Goal: Browse casually: Explore the website without a specific task or goal

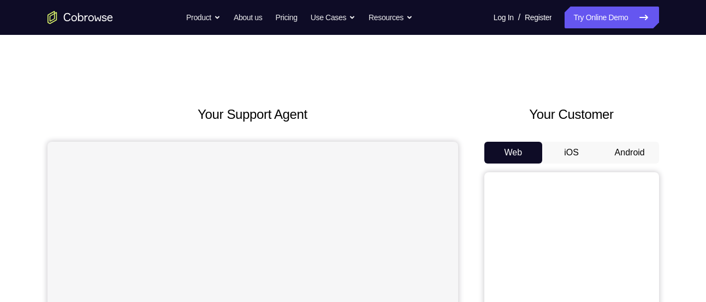
click at [597, 162] on button "iOS" at bounding box center [571, 153] width 58 height 22
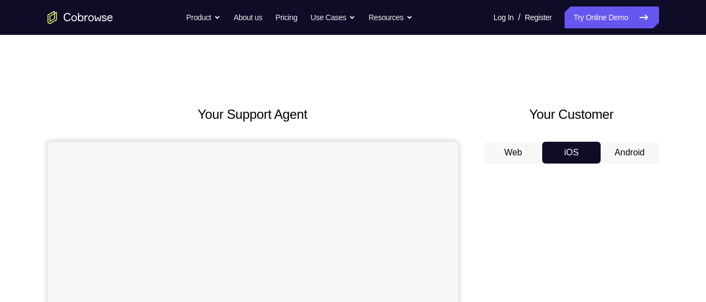
click at [626, 155] on button "Android" at bounding box center [630, 153] width 58 height 22
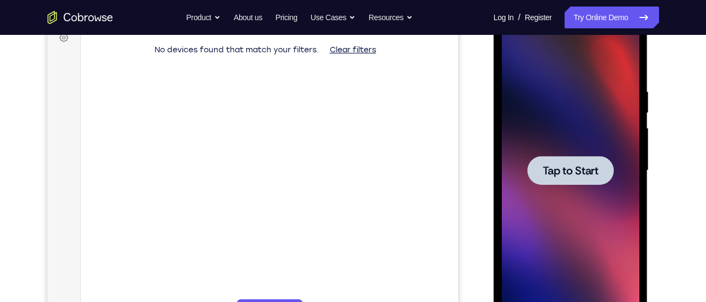
click at [555, 160] on div at bounding box center [570, 170] width 86 height 29
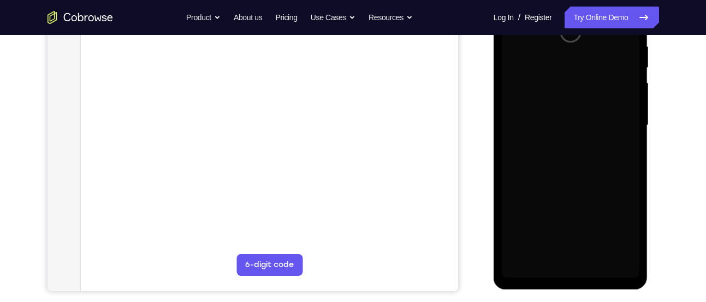
scroll to position [217, 0]
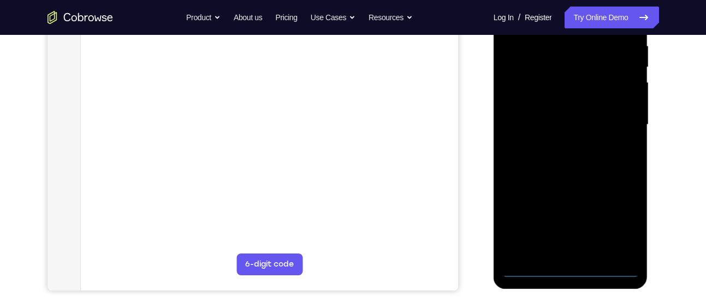
click at [576, 275] on div at bounding box center [571, 125] width 138 height 306
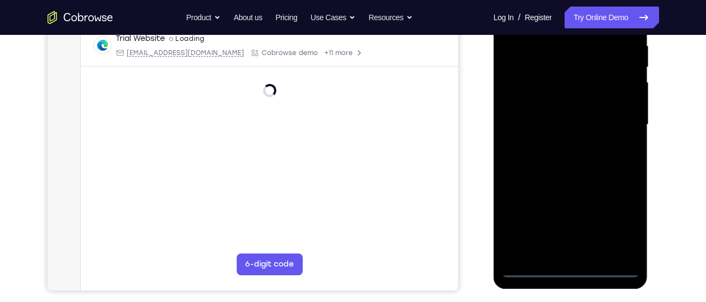
click at [614, 226] on div at bounding box center [571, 125] width 138 height 306
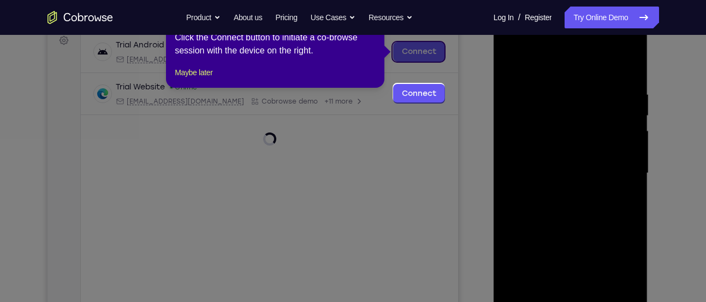
scroll to position [122, 0]
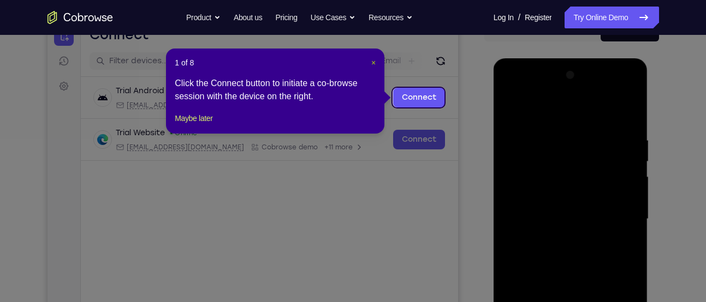
click at [373, 64] on span "×" at bounding box center [373, 62] width 4 height 9
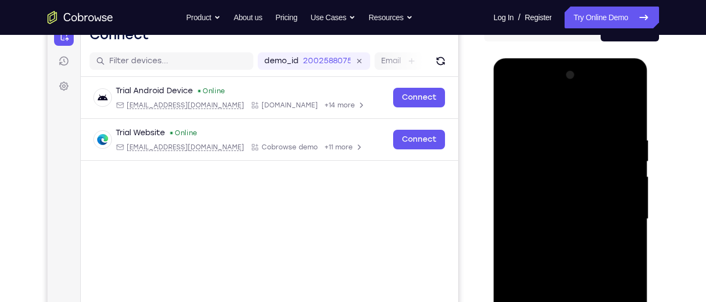
click at [526, 88] on div at bounding box center [571, 220] width 138 height 306
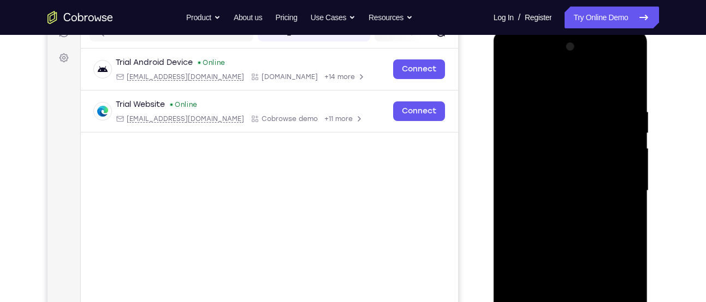
scroll to position [157, 0]
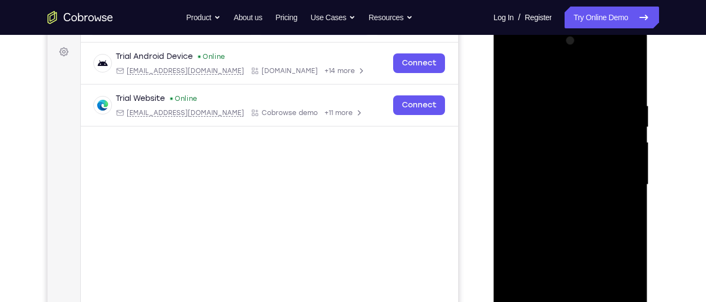
click at [620, 187] on div at bounding box center [571, 185] width 138 height 306
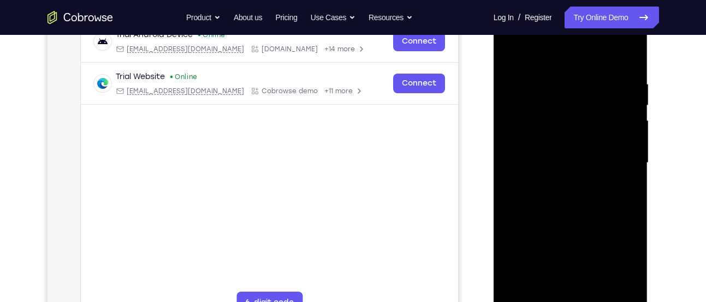
scroll to position [184, 0]
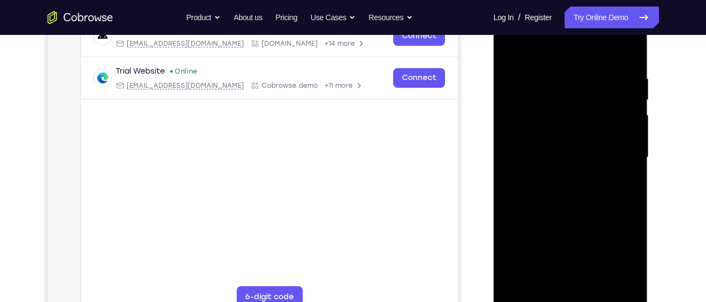
click at [581, 287] on div at bounding box center [571, 158] width 138 height 306
click at [556, 153] on div at bounding box center [571, 158] width 138 height 306
click at [543, 136] on div at bounding box center [571, 158] width 138 height 306
click at [548, 161] on div at bounding box center [571, 158] width 138 height 306
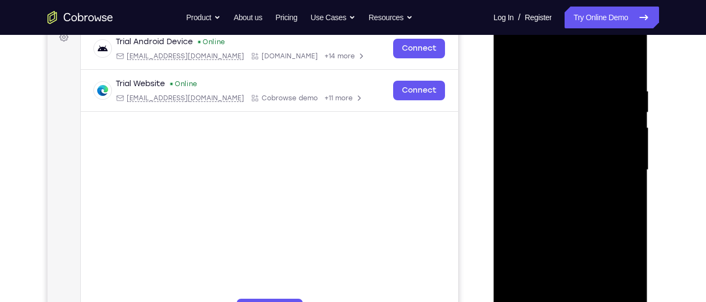
scroll to position [173, 0]
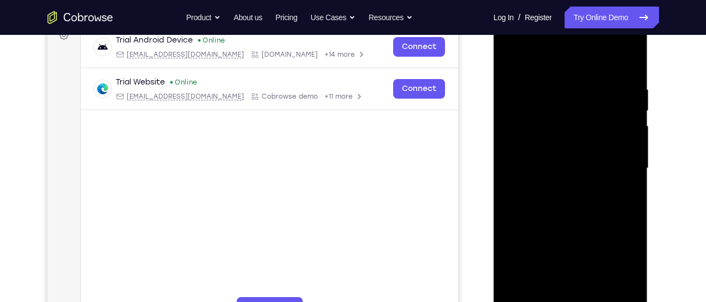
click at [628, 67] on div at bounding box center [571, 169] width 138 height 306
drag, startPoint x: 590, startPoint y: 219, endPoint x: 592, endPoint y: 189, distance: 30.1
click at [592, 189] on div at bounding box center [571, 169] width 138 height 306
drag, startPoint x: 591, startPoint y: 199, endPoint x: 592, endPoint y: 180, distance: 19.1
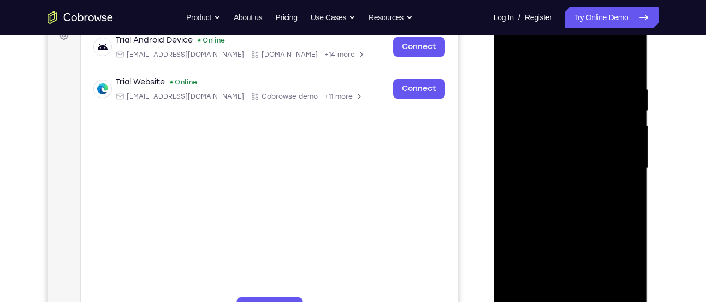
click at [592, 180] on div at bounding box center [571, 169] width 138 height 306
drag, startPoint x: 584, startPoint y: 211, endPoint x: 590, endPoint y: 161, distance: 50.1
click at [590, 161] on div at bounding box center [571, 169] width 138 height 306
drag, startPoint x: 556, startPoint y: 235, endPoint x: 556, endPoint y: 197, distance: 38.2
click at [556, 197] on div at bounding box center [571, 169] width 138 height 306
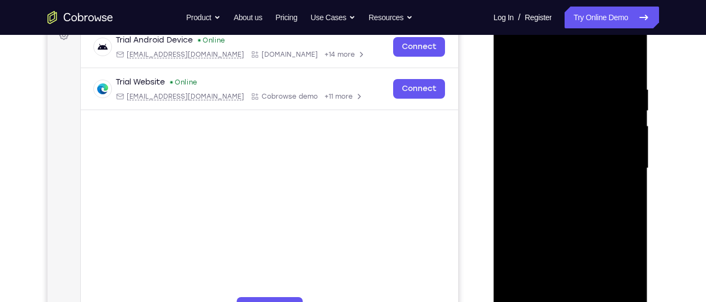
drag, startPoint x: 562, startPoint y: 254, endPoint x: 562, endPoint y: 178, distance: 76.4
click at [562, 178] on div at bounding box center [571, 169] width 138 height 306
drag, startPoint x: 565, startPoint y: 260, endPoint x: 567, endPoint y: 168, distance: 91.7
click at [567, 168] on div at bounding box center [571, 169] width 138 height 306
drag, startPoint x: 557, startPoint y: 228, endPoint x: 565, endPoint y: 134, distance: 94.8
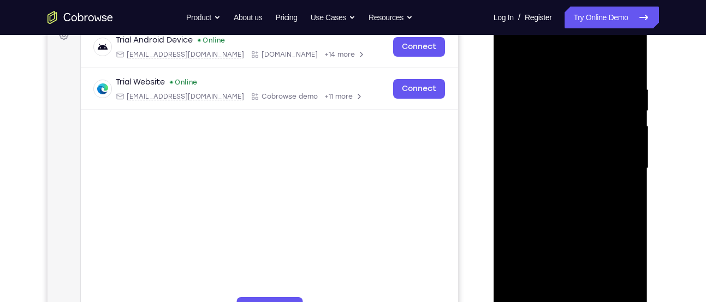
click at [565, 134] on div at bounding box center [571, 169] width 138 height 306
drag, startPoint x: 554, startPoint y: 241, endPoint x: 559, endPoint y: 130, distance: 110.9
click at [559, 135] on div at bounding box center [571, 169] width 138 height 306
drag, startPoint x: 527, startPoint y: 241, endPoint x: 530, endPoint y: 169, distance: 72.1
click at [530, 171] on div at bounding box center [571, 169] width 138 height 306
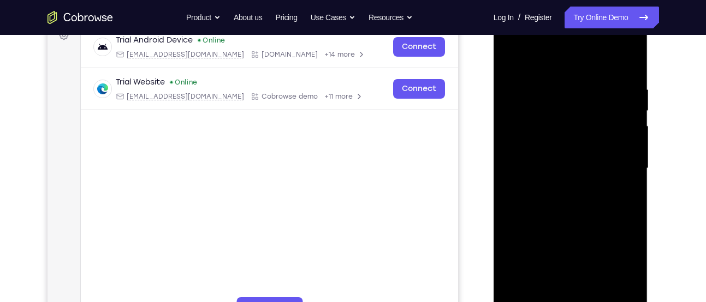
drag, startPoint x: 538, startPoint y: 219, endPoint x: 539, endPoint y: 121, distance: 98.3
click at [539, 122] on div at bounding box center [571, 169] width 138 height 306
drag, startPoint x: 544, startPoint y: 224, endPoint x: 543, endPoint y: 94, distance: 129.4
click at [543, 110] on div at bounding box center [571, 169] width 138 height 306
drag, startPoint x: 545, startPoint y: 219, endPoint x: 548, endPoint y: 107, distance: 112.5
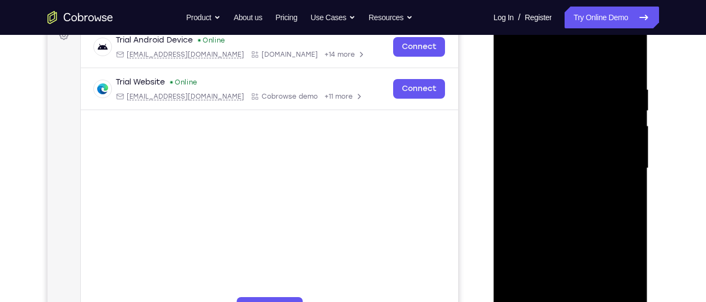
click at [548, 108] on div at bounding box center [571, 169] width 138 height 306
drag, startPoint x: 554, startPoint y: 152, endPoint x: 570, endPoint y: 215, distance: 64.8
click at [570, 215] on div at bounding box center [571, 169] width 138 height 306
drag, startPoint x: 577, startPoint y: 197, endPoint x: 577, endPoint y: 240, distance: 42.6
click at [577, 240] on div at bounding box center [571, 169] width 138 height 306
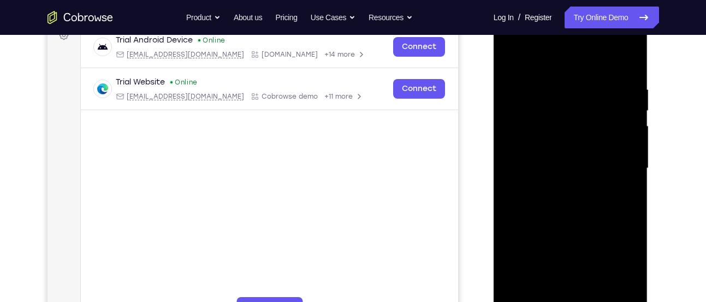
click at [633, 164] on div at bounding box center [571, 169] width 138 height 306
click at [631, 171] on div at bounding box center [571, 169] width 138 height 306
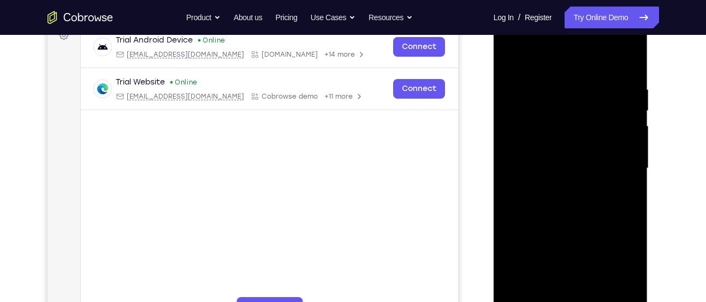
click at [631, 171] on div at bounding box center [571, 169] width 138 height 306
click at [545, 294] on div at bounding box center [571, 169] width 138 height 306
drag, startPoint x: 550, startPoint y: 87, endPoint x: 551, endPoint y: 139, distance: 51.3
click at [551, 138] on div at bounding box center [571, 169] width 138 height 306
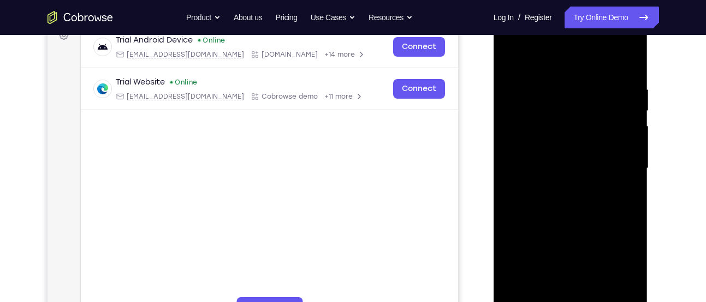
drag, startPoint x: 547, startPoint y: 106, endPoint x: 556, endPoint y: 144, distance: 38.3
click at [556, 144] on div at bounding box center [571, 169] width 138 height 306
drag, startPoint x: 557, startPoint y: 110, endPoint x: 567, endPoint y: 213, distance: 103.6
click at [567, 213] on div at bounding box center [571, 169] width 138 height 306
click at [515, 298] on div at bounding box center [571, 169] width 138 height 306
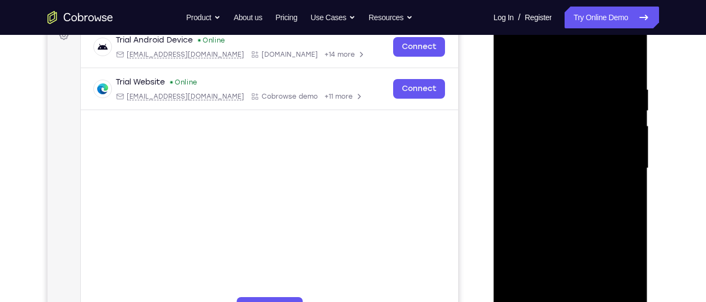
click at [629, 214] on div at bounding box center [571, 169] width 138 height 306
click at [510, 210] on div at bounding box center [571, 169] width 138 height 306
click at [545, 295] on div at bounding box center [571, 169] width 138 height 306
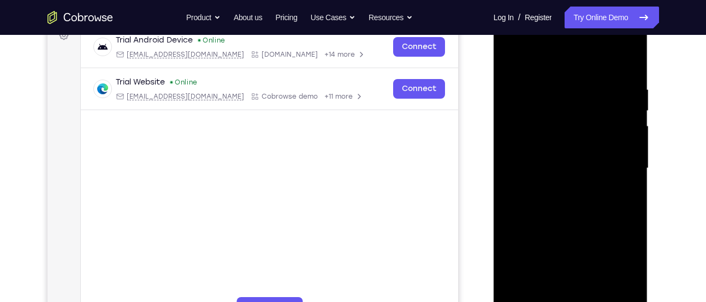
click at [564, 90] on div at bounding box center [571, 169] width 138 height 306
